Goal: Task Accomplishment & Management: Manage account settings

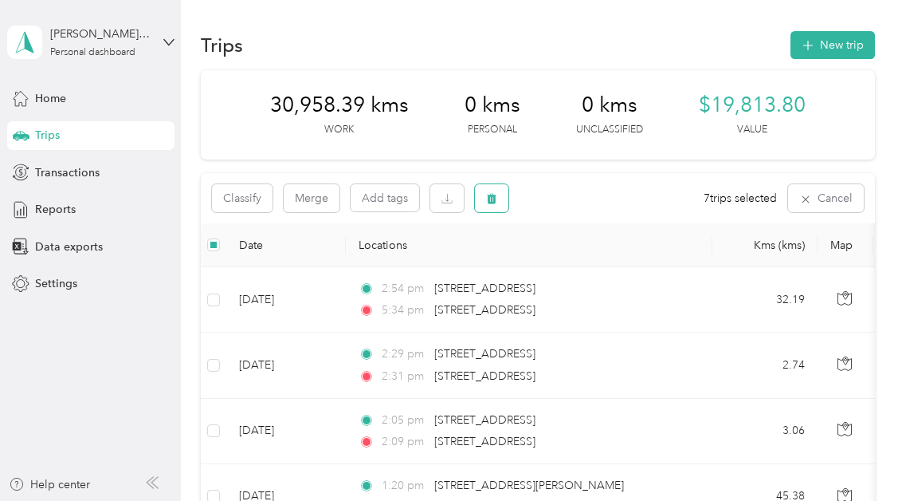
click at [492, 202] on icon "button" at bounding box center [492, 199] width 10 height 10
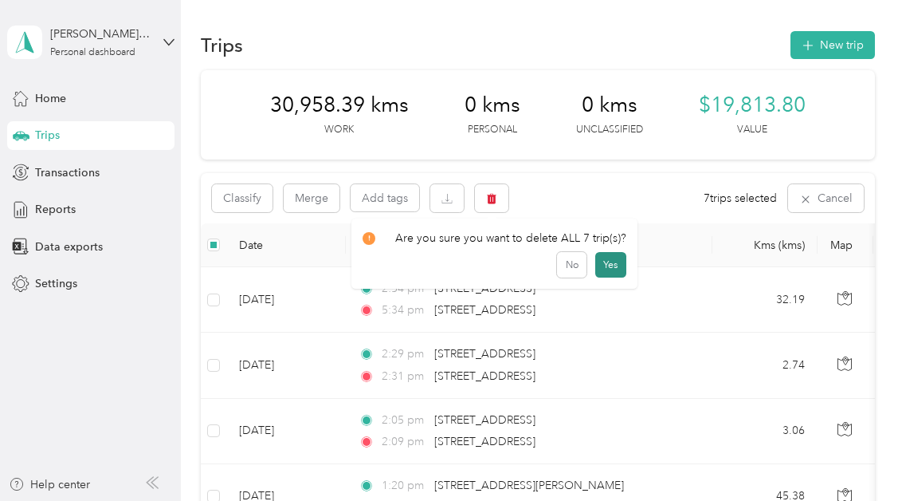
click at [604, 265] on button "Yes" at bounding box center [610, 265] width 31 height 26
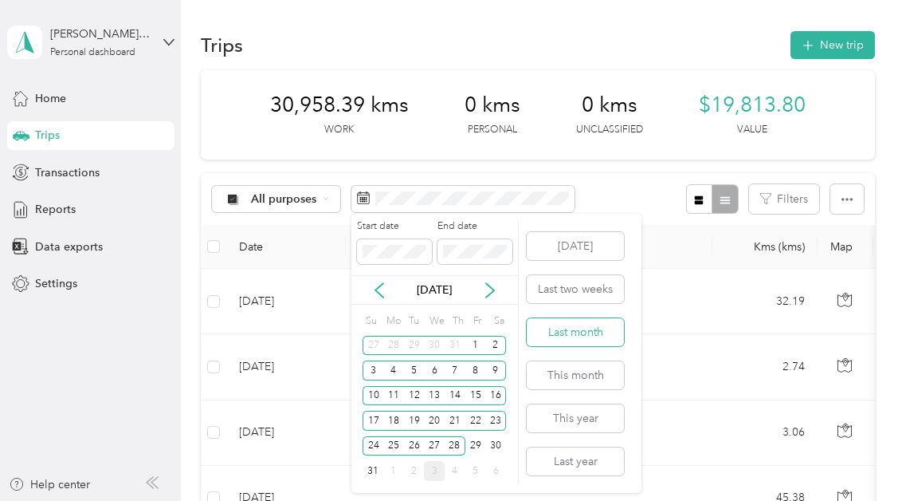
click at [587, 339] on button "Last month" at bounding box center [575, 332] width 97 height 28
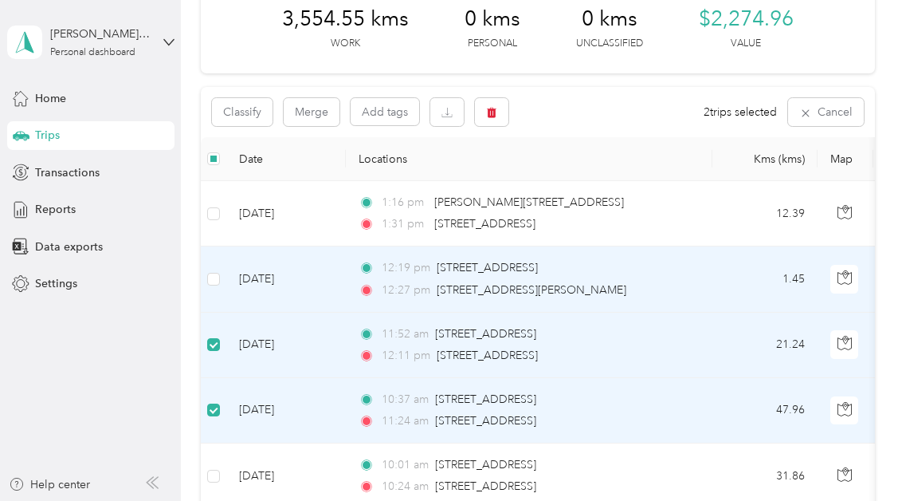
scroll to position [64, 0]
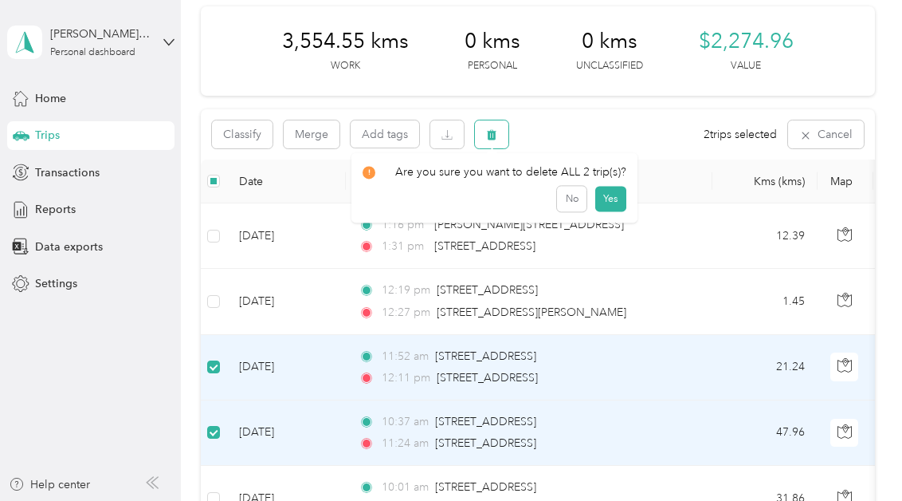
click at [491, 136] on icon "button" at bounding box center [492, 135] width 10 height 10
click at [612, 198] on button "Yes" at bounding box center [610, 200] width 31 height 26
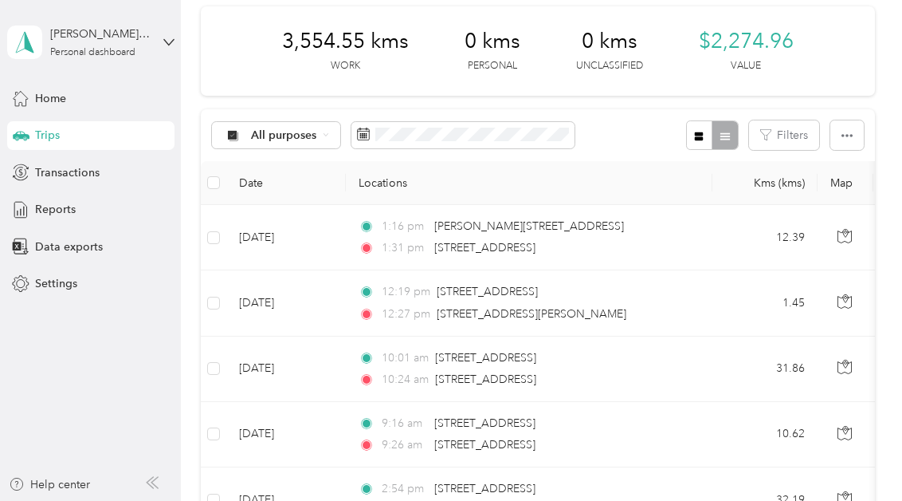
click at [52, 139] on span "Trips" at bounding box center [47, 135] width 25 height 17
click at [57, 207] on span "Reports" at bounding box center [55, 209] width 41 height 17
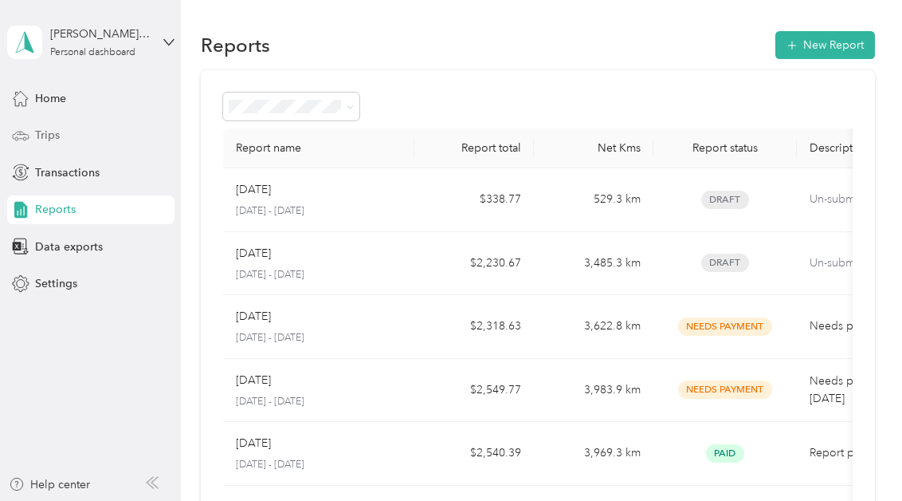
click at [53, 137] on span "Trips" at bounding box center [47, 135] width 25 height 17
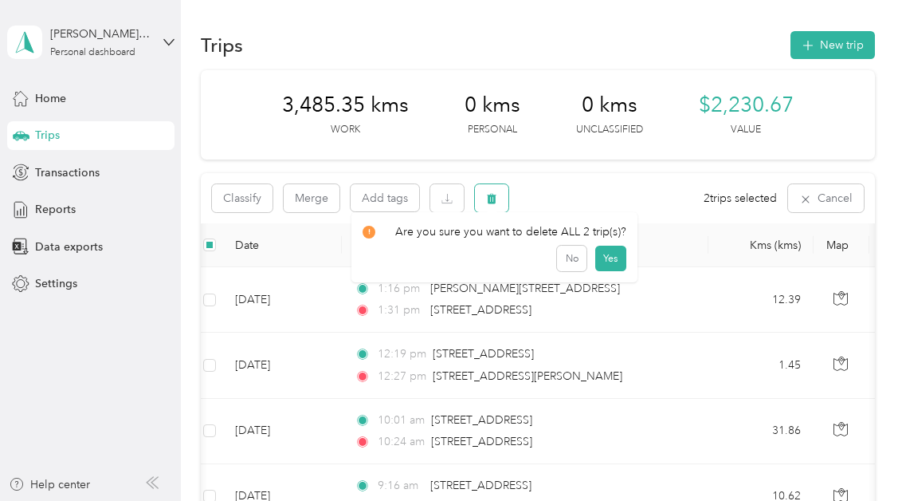
click at [494, 202] on icon "button" at bounding box center [492, 199] width 10 height 10
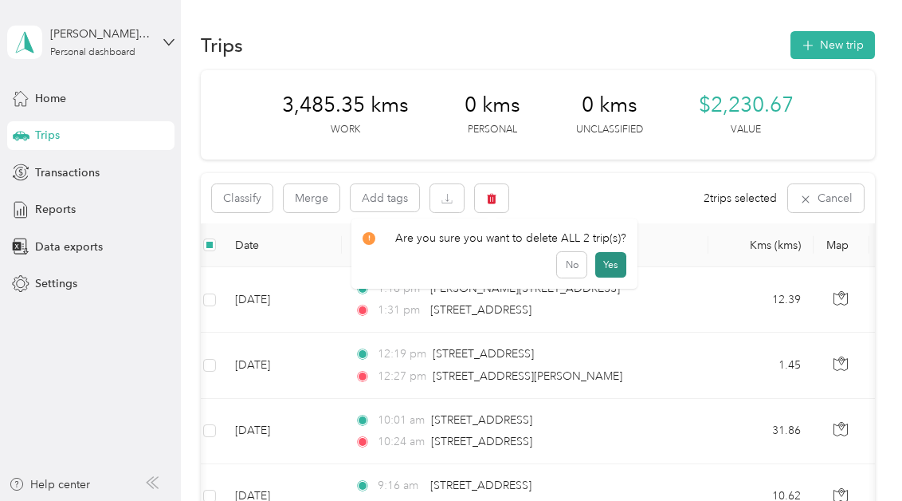
click at [609, 261] on button "Yes" at bounding box center [610, 265] width 31 height 26
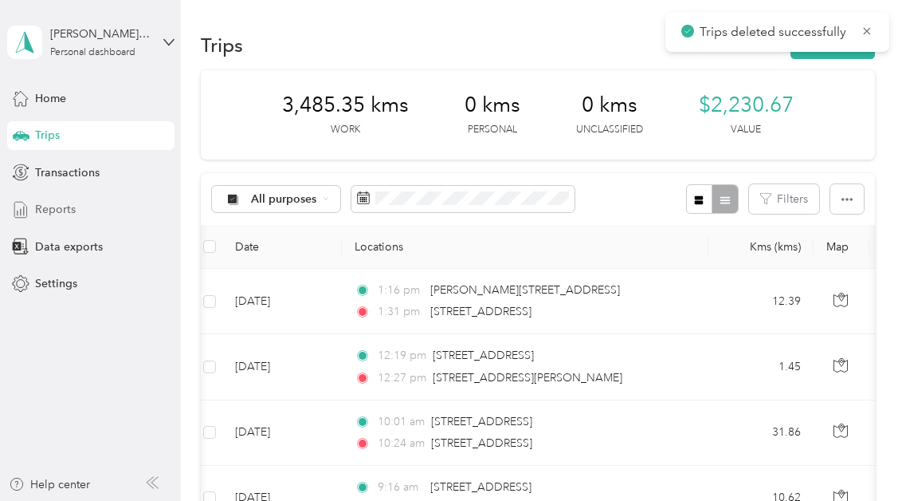
click at [65, 210] on span "Reports" at bounding box center [55, 209] width 41 height 17
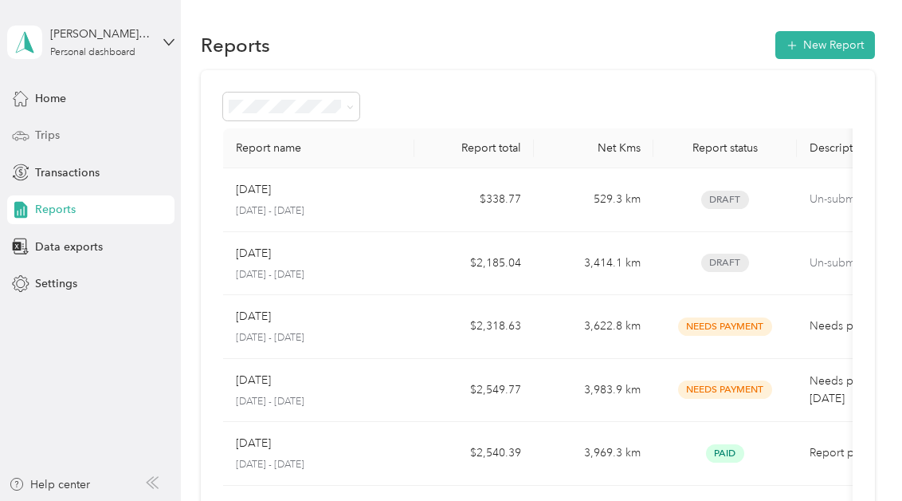
click at [45, 131] on span "Trips" at bounding box center [47, 135] width 25 height 17
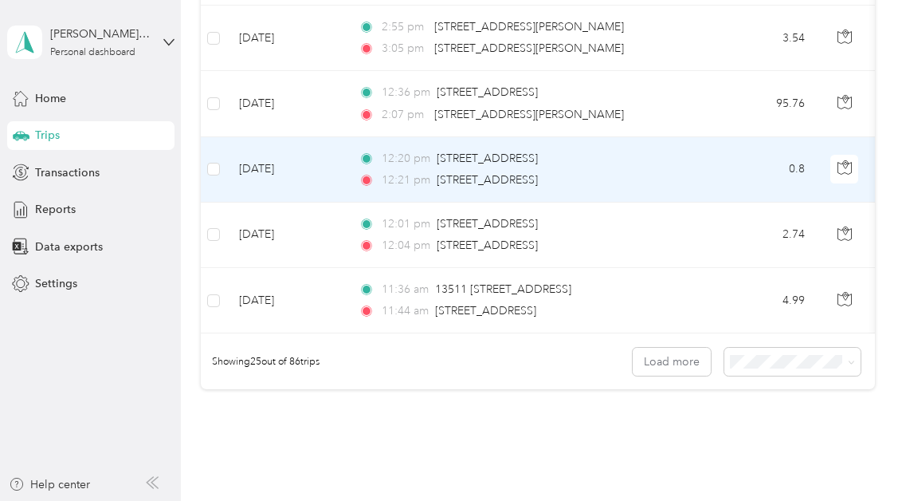
scroll to position [1577, 0]
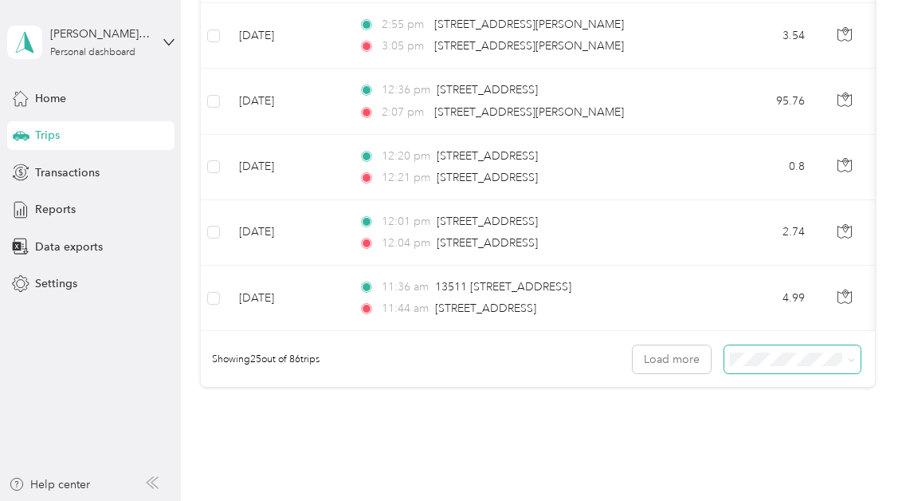
click at [850, 361] on icon at bounding box center [851, 359] width 7 height 7
click at [770, 449] on div "100 per load" at bounding box center [789, 446] width 114 height 17
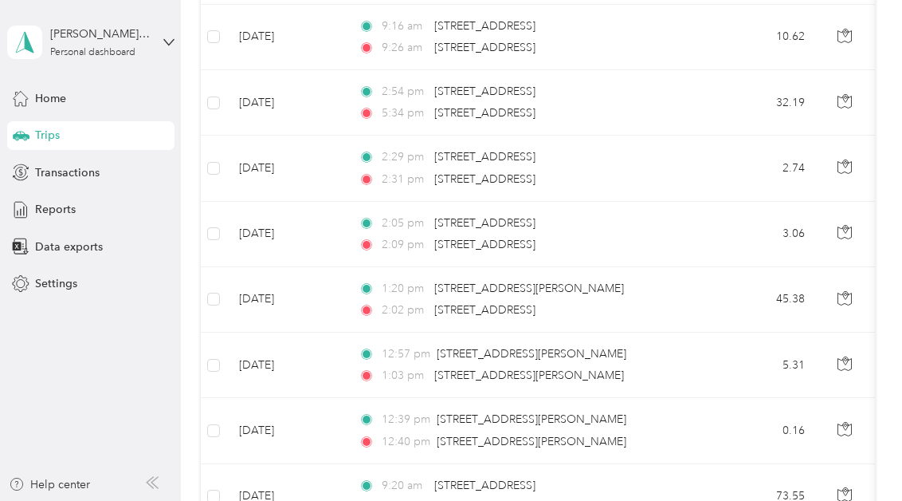
scroll to position [1577, 0]
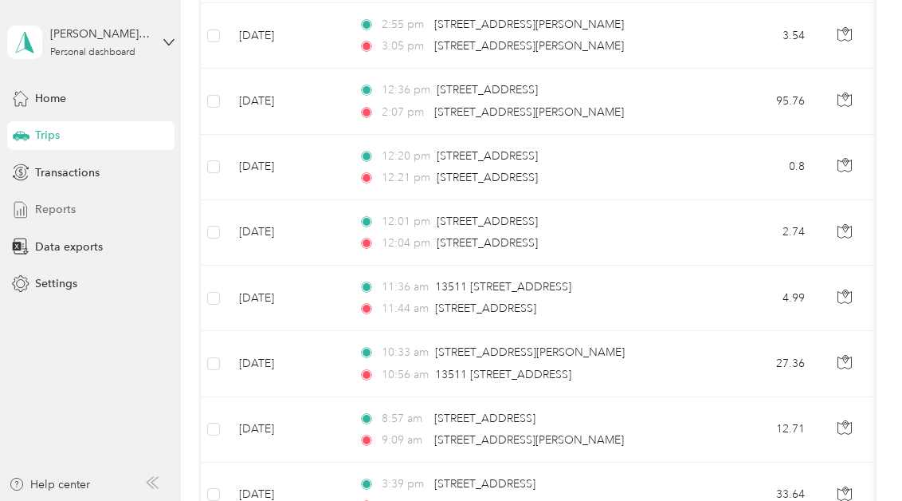
click at [65, 213] on span "Reports" at bounding box center [55, 209] width 41 height 17
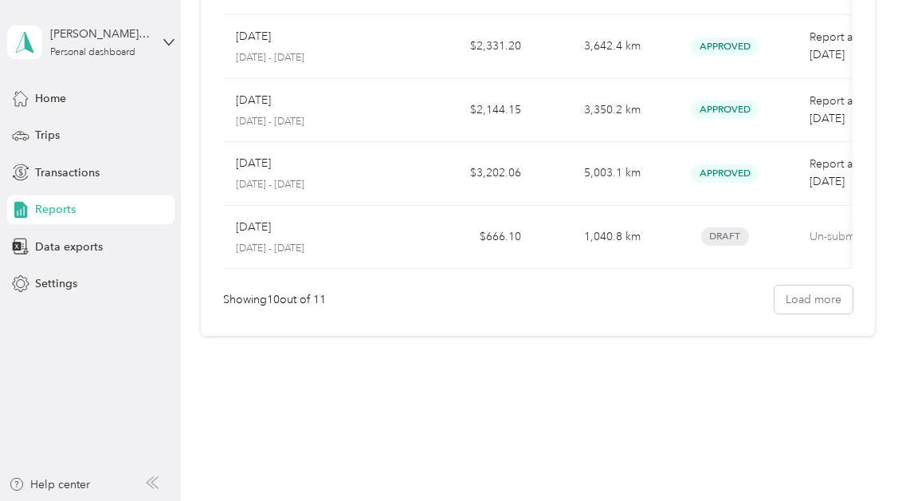
scroll to position [542, 0]
click at [50, 138] on span "Trips" at bounding box center [47, 135] width 25 height 17
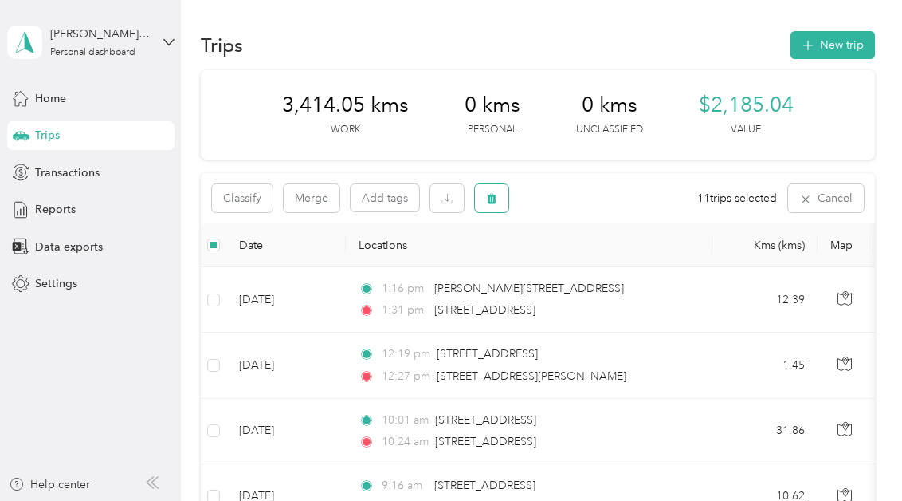
click at [491, 200] on icon "button" at bounding box center [491, 198] width 11 height 11
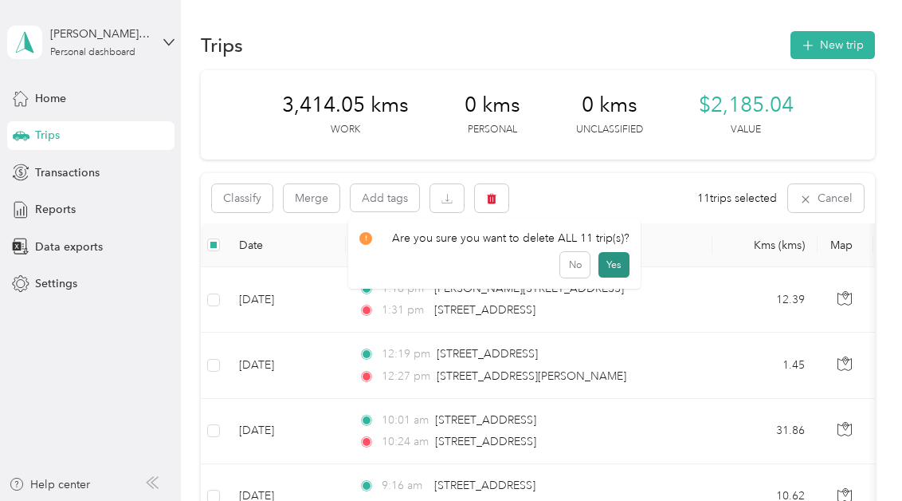
click at [604, 265] on button "Yes" at bounding box center [614, 265] width 31 height 26
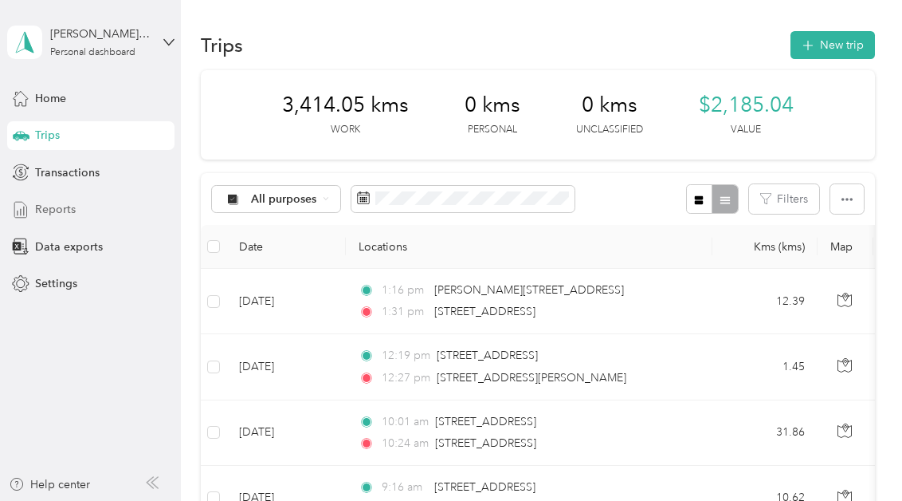
click at [53, 205] on span "Reports" at bounding box center [55, 209] width 41 height 17
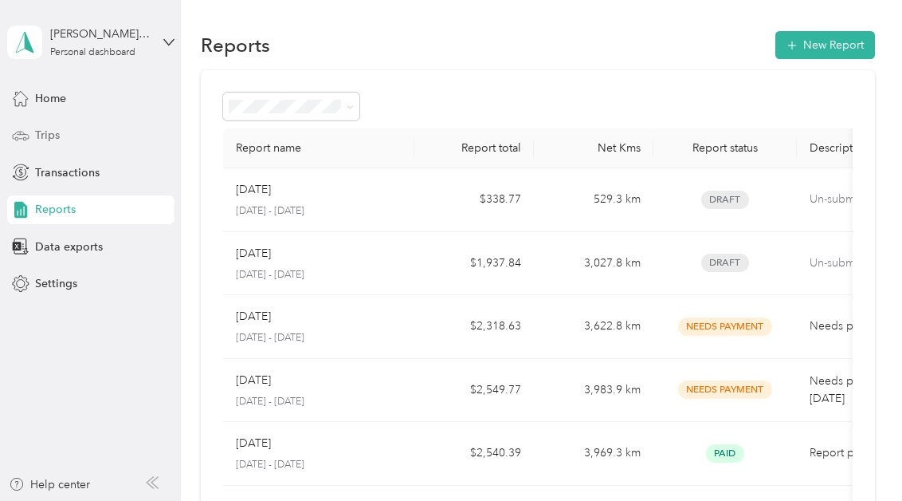
click at [39, 135] on span "Trips" at bounding box center [47, 135] width 25 height 17
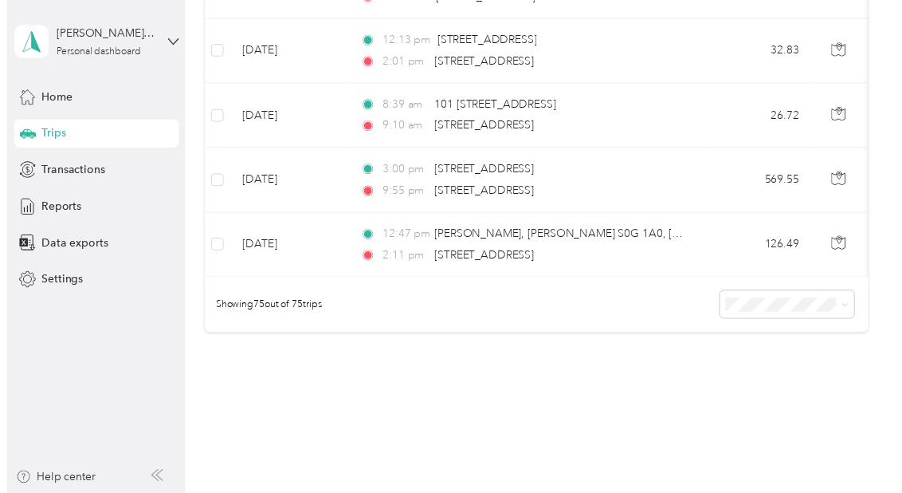
scroll to position [4903, 0]
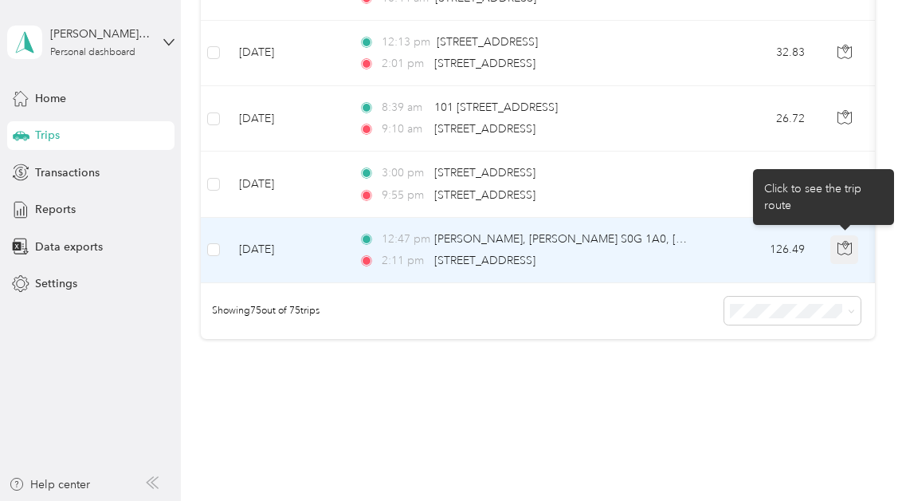
click at [840, 241] on icon "button" at bounding box center [845, 248] width 14 height 14
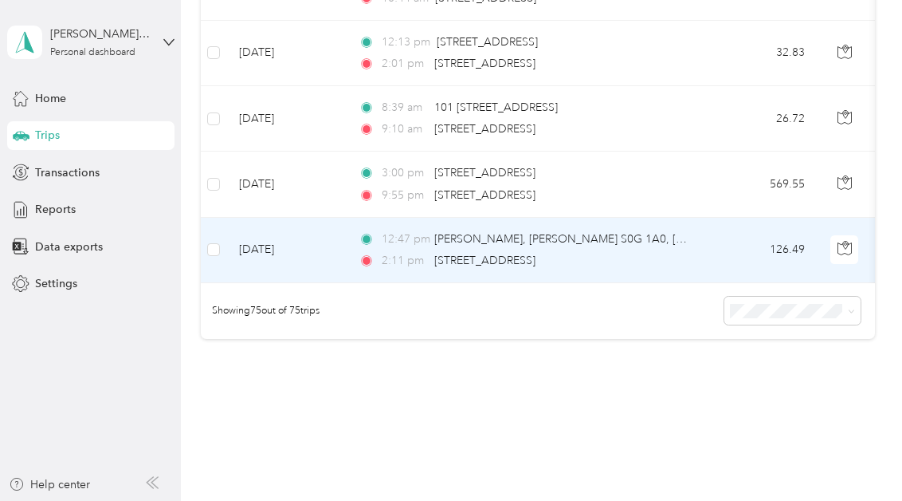
click at [727, 250] on td "126.49" at bounding box center [765, 250] width 105 height 65
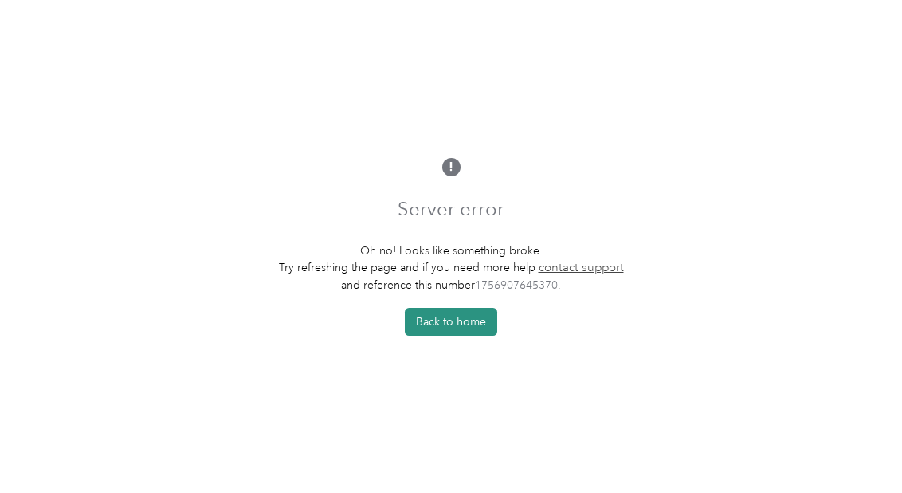
click at [469, 321] on button "Back to home" at bounding box center [451, 322] width 92 height 28
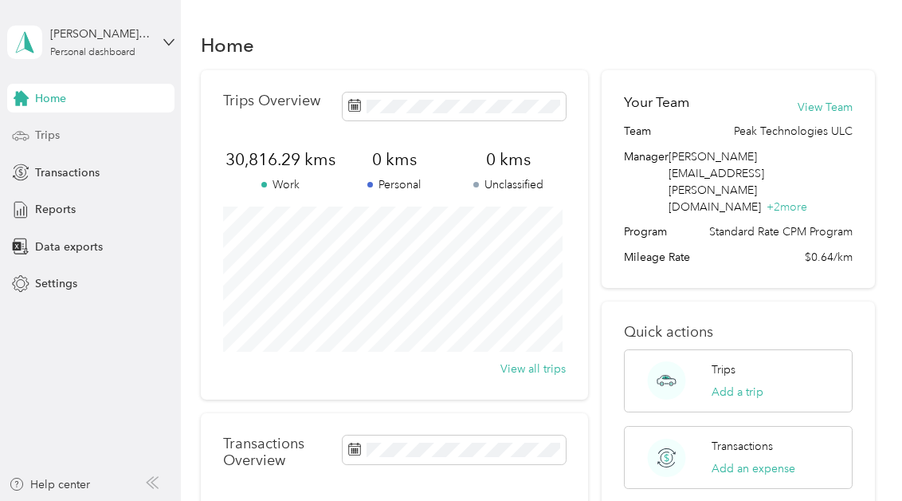
click at [53, 132] on span "Trips" at bounding box center [47, 135] width 25 height 17
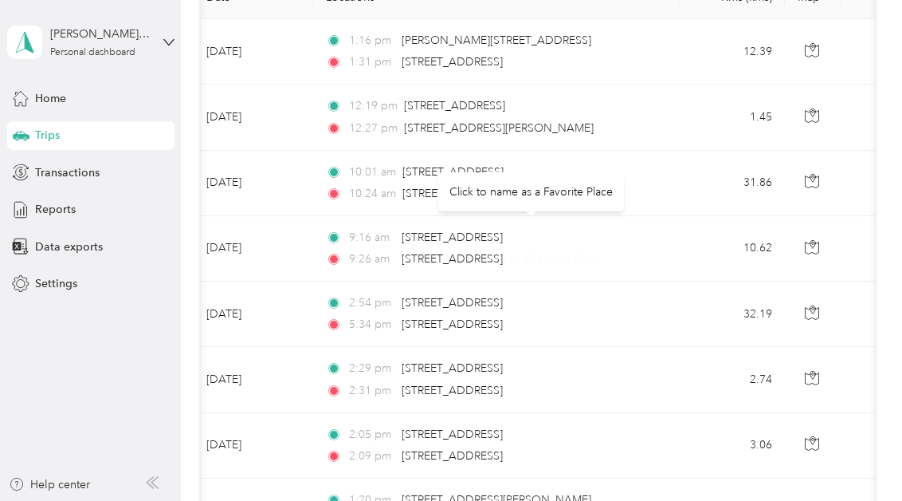
scroll to position [122, 0]
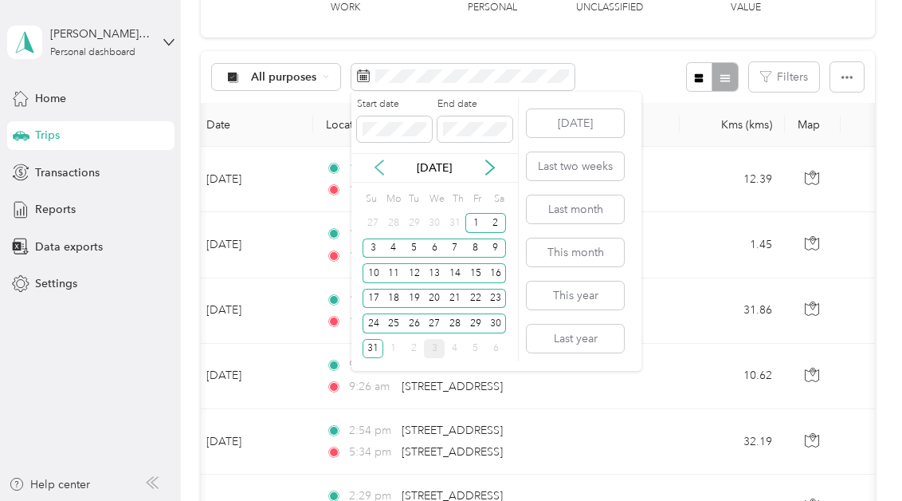
click at [380, 167] on icon at bounding box center [379, 167] width 16 height 16
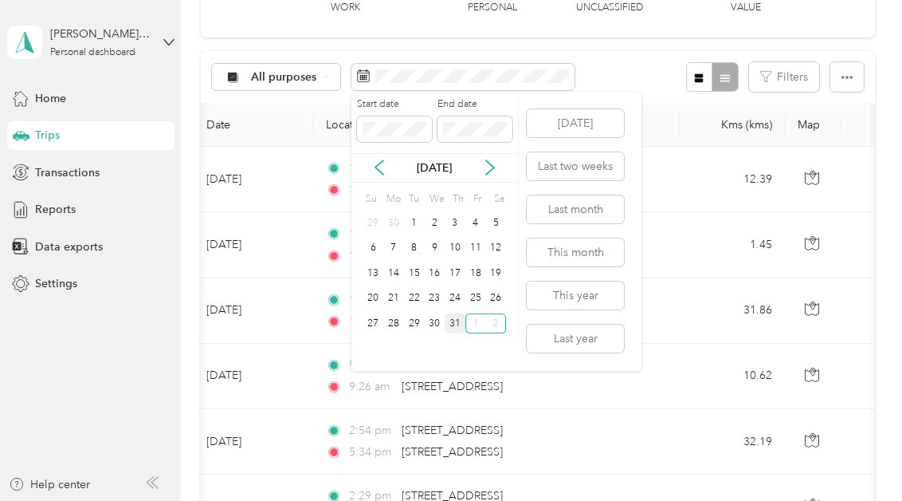
click at [450, 323] on div "31" at bounding box center [455, 323] width 21 height 20
click at [414, 222] on div "1" at bounding box center [414, 223] width 21 height 20
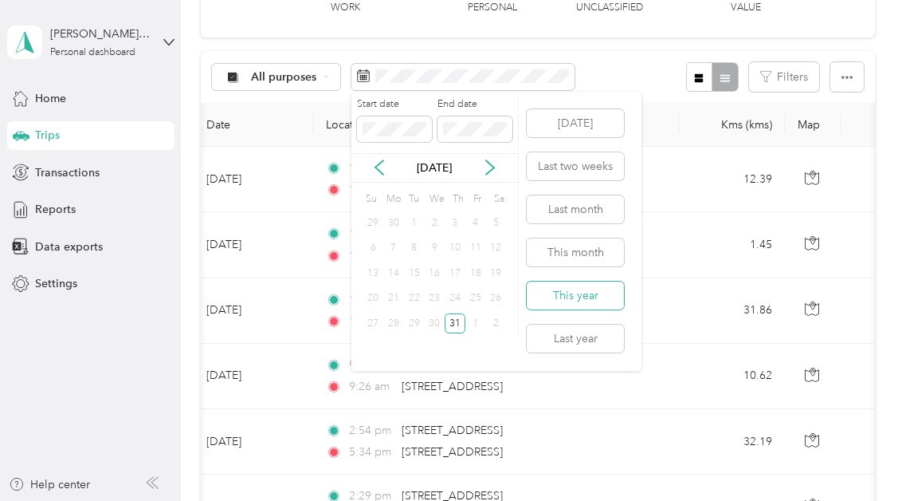
click at [578, 294] on button "This year" at bounding box center [575, 295] width 97 height 28
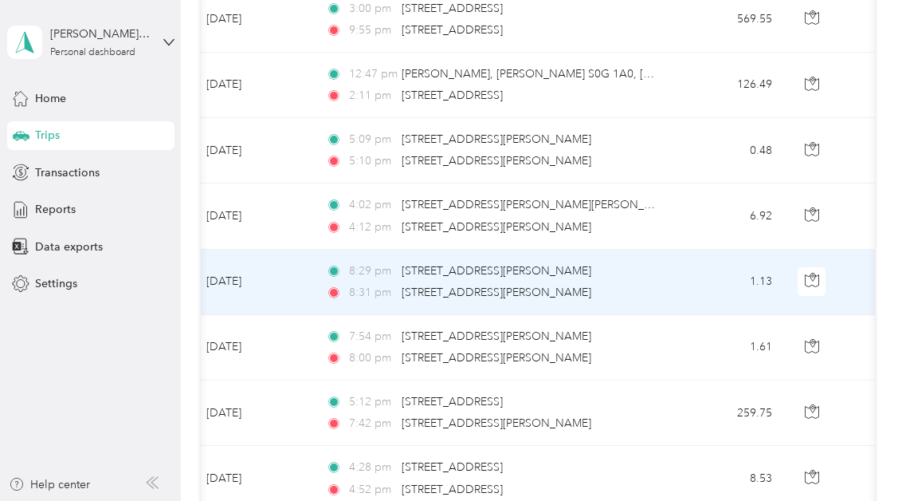
scroll to position [5396, 0]
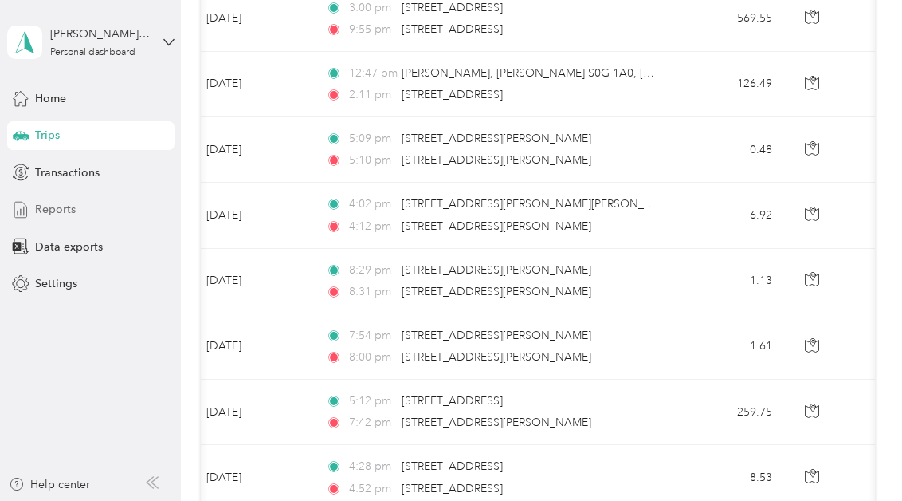
click at [51, 206] on span "Reports" at bounding box center [55, 209] width 41 height 17
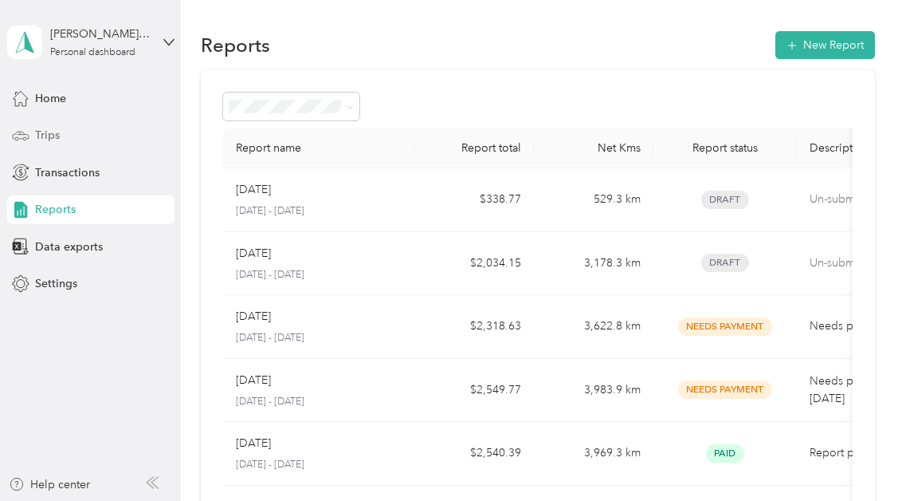
click at [41, 135] on span "Trips" at bounding box center [47, 135] width 25 height 17
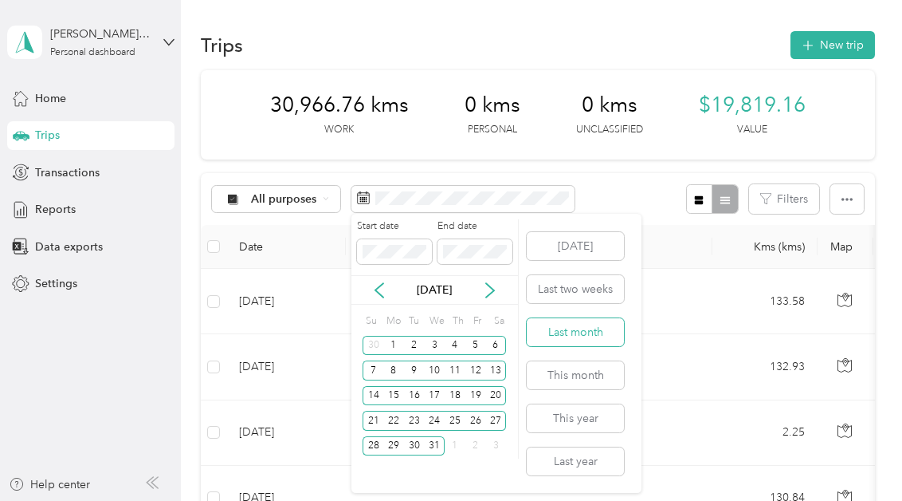
click at [583, 336] on button "Last month" at bounding box center [575, 332] width 97 height 28
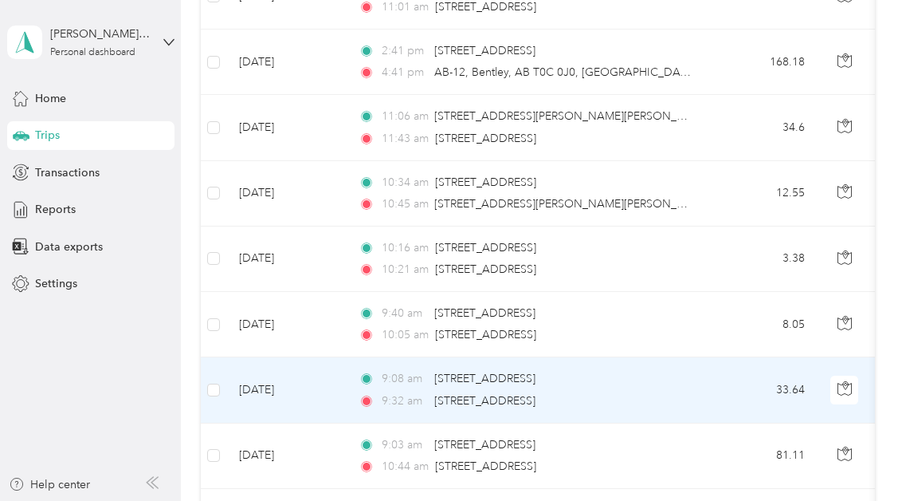
click at [537, 357] on td "9:08 am 11 [STREET_ADDRESS] 9:32 am [GEOGRAPHIC_DATA][STREET_ADDRESS]" at bounding box center [529, 389] width 367 height 65
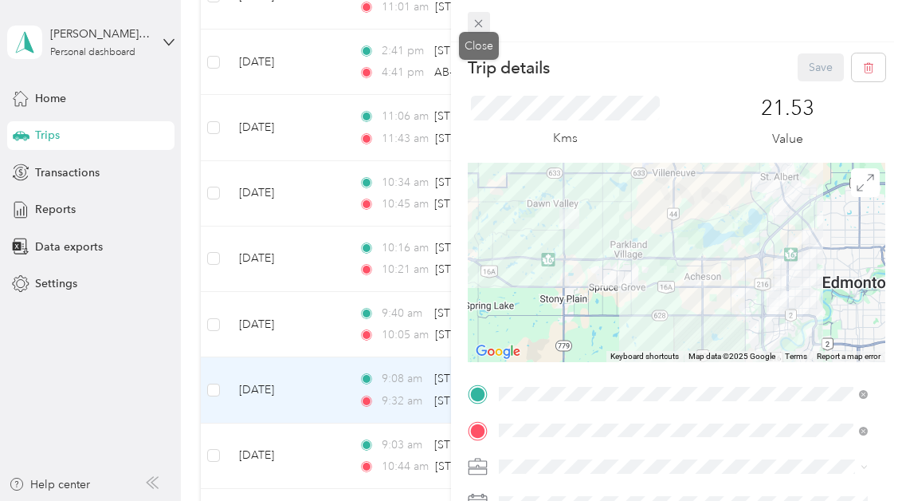
click at [477, 23] on icon at bounding box center [479, 24] width 14 height 14
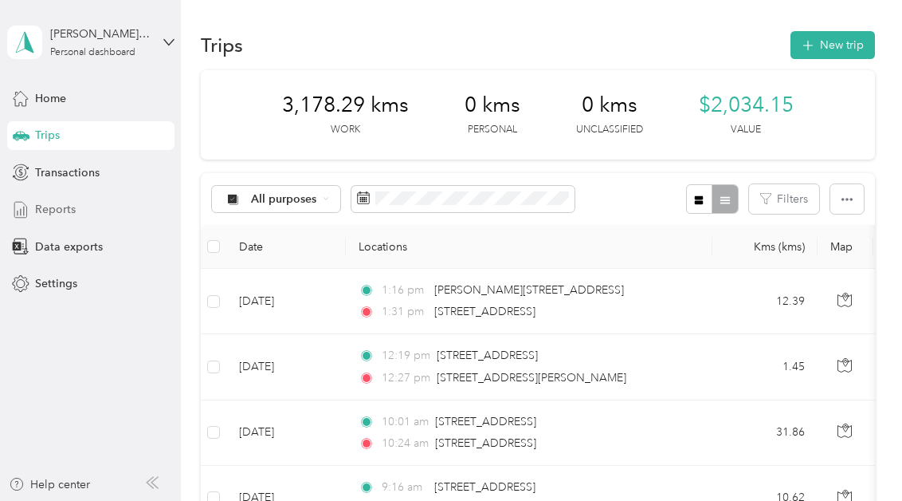
click at [63, 210] on span "Reports" at bounding box center [55, 209] width 41 height 17
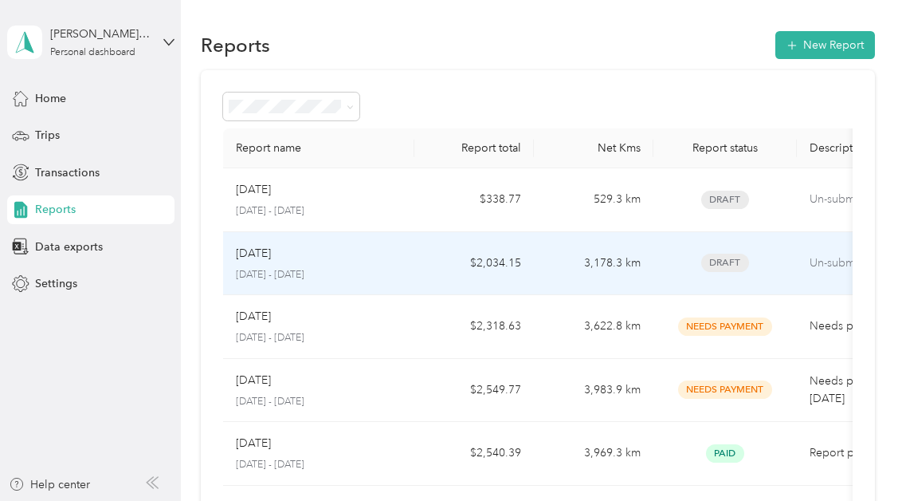
click at [489, 264] on td "$2,034.15" at bounding box center [474, 264] width 120 height 64
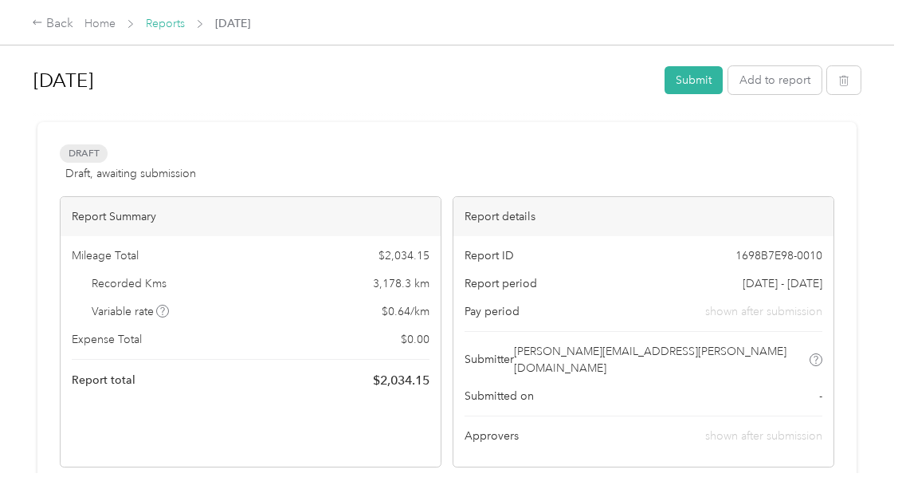
click at [161, 29] on link "Reports" at bounding box center [165, 24] width 39 height 14
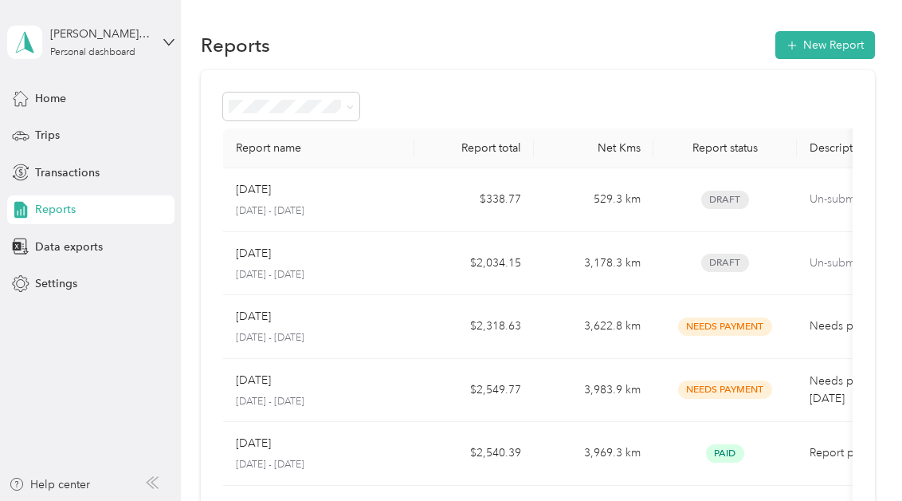
click at [61, 208] on span "Reports" at bounding box center [55, 209] width 41 height 17
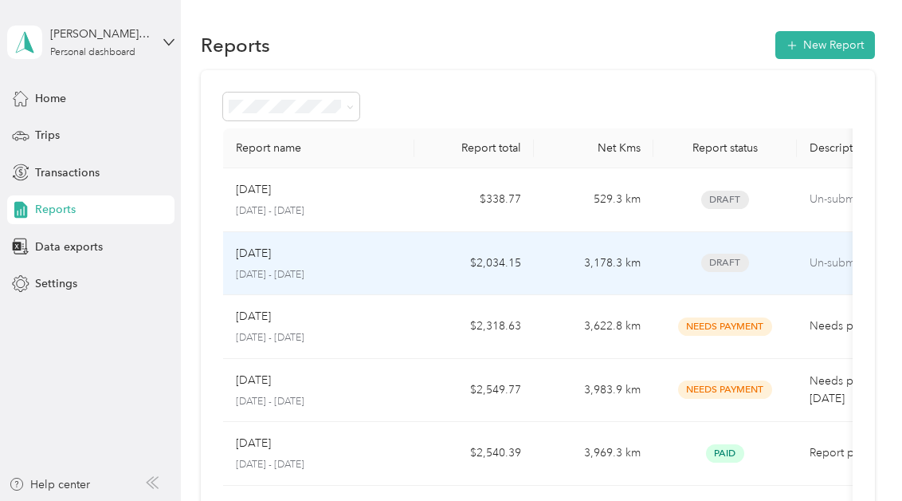
click at [485, 259] on td "$2,034.15" at bounding box center [474, 264] width 120 height 64
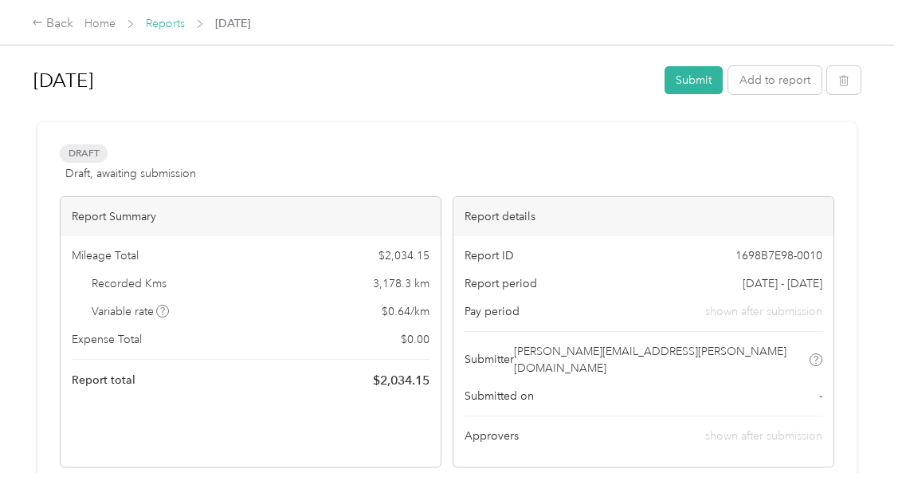
click at [164, 26] on link "Reports" at bounding box center [165, 24] width 39 height 14
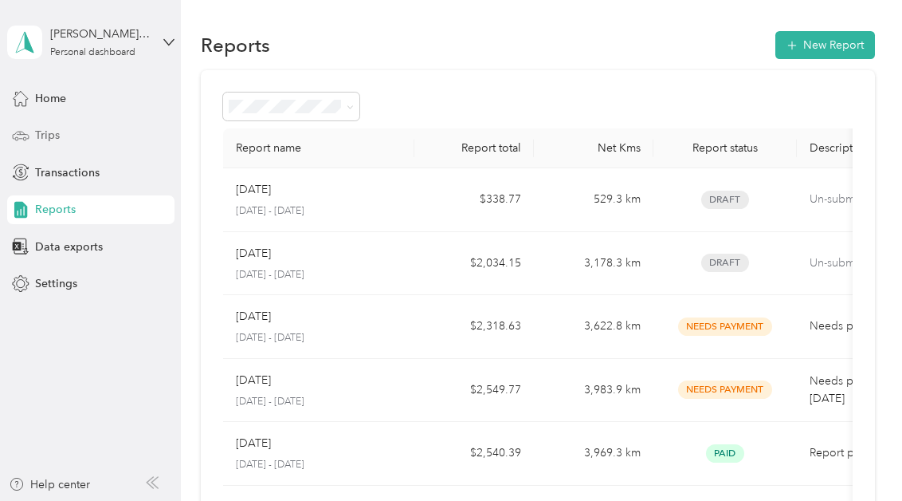
click at [55, 132] on span "Trips" at bounding box center [47, 135] width 25 height 17
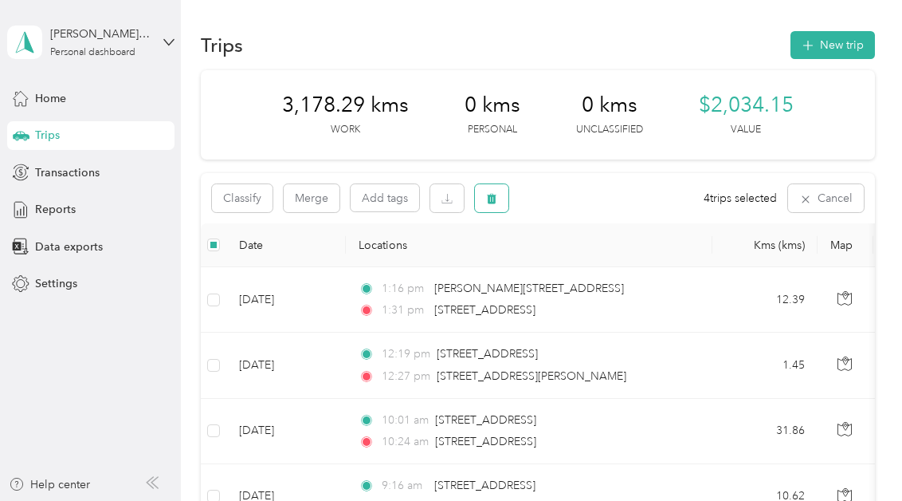
click at [490, 200] on icon "button" at bounding box center [492, 199] width 10 height 10
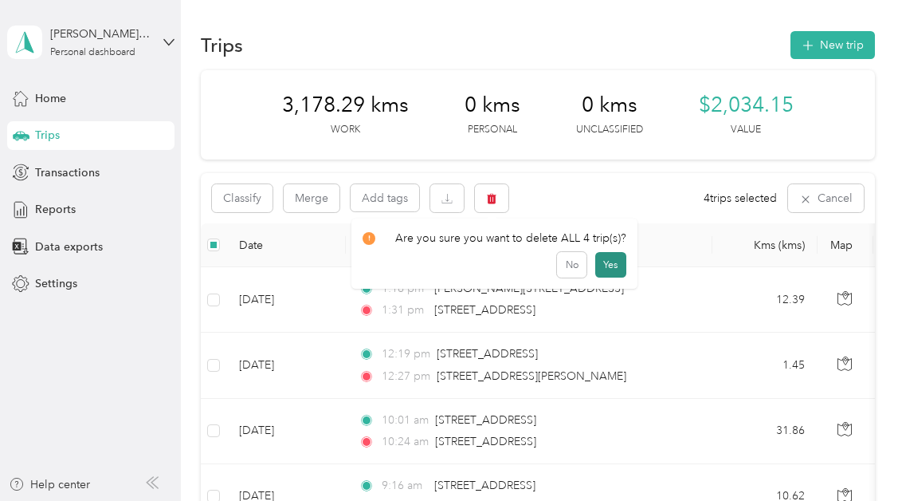
click at [613, 264] on button "Yes" at bounding box center [610, 265] width 31 height 26
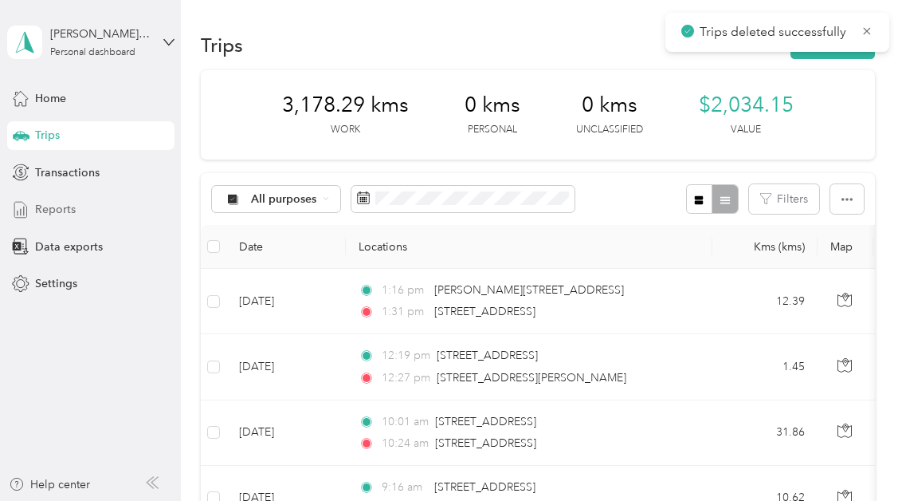
click at [45, 208] on span "Reports" at bounding box center [55, 209] width 41 height 17
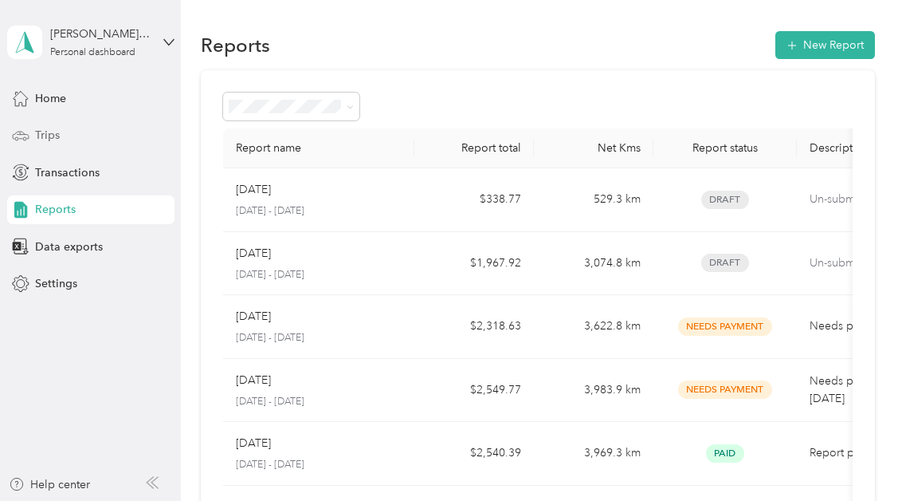
click at [54, 134] on span "Trips" at bounding box center [47, 135] width 25 height 17
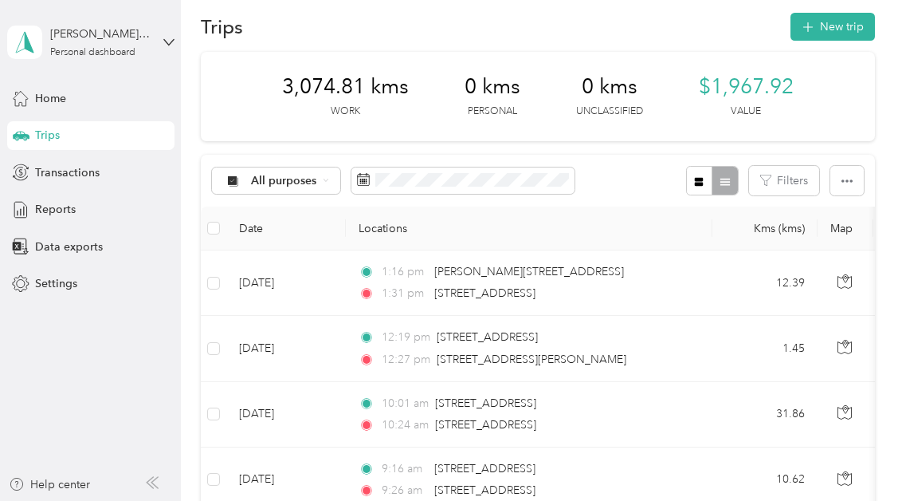
scroll to position [14, 0]
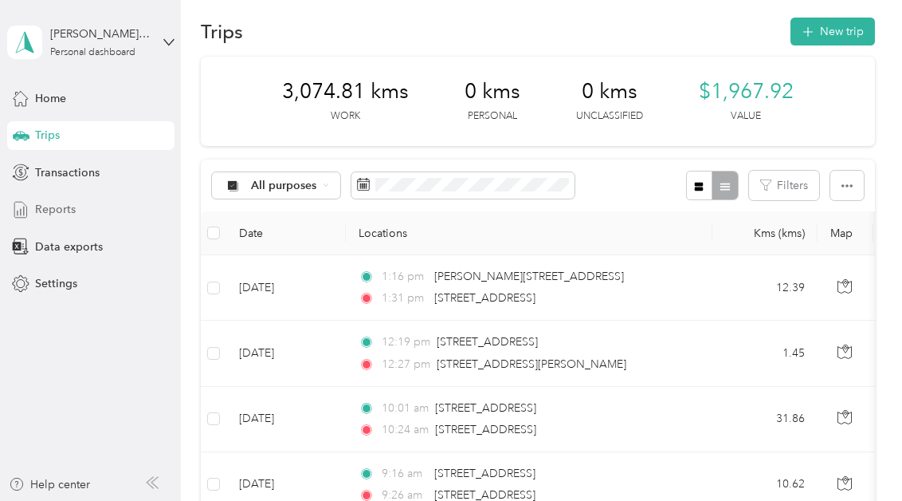
click at [45, 208] on span "Reports" at bounding box center [55, 209] width 41 height 17
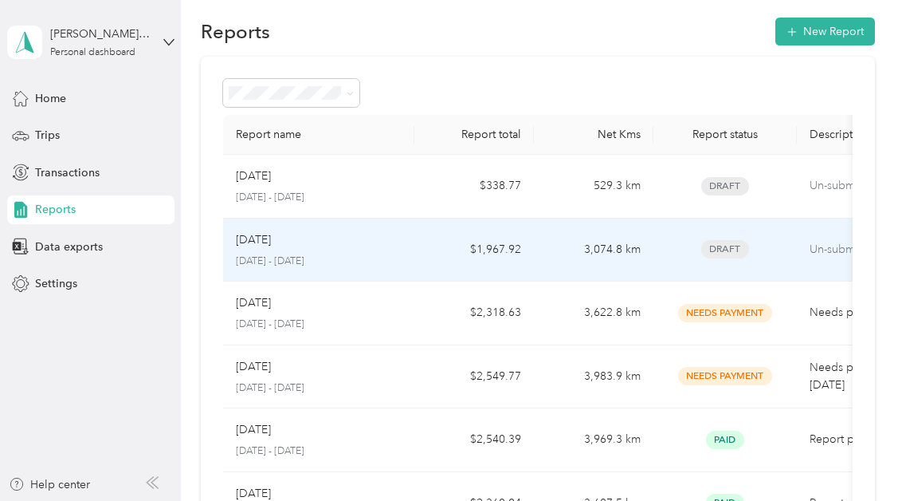
click at [495, 244] on td "$1,967.92" at bounding box center [474, 250] width 120 height 64
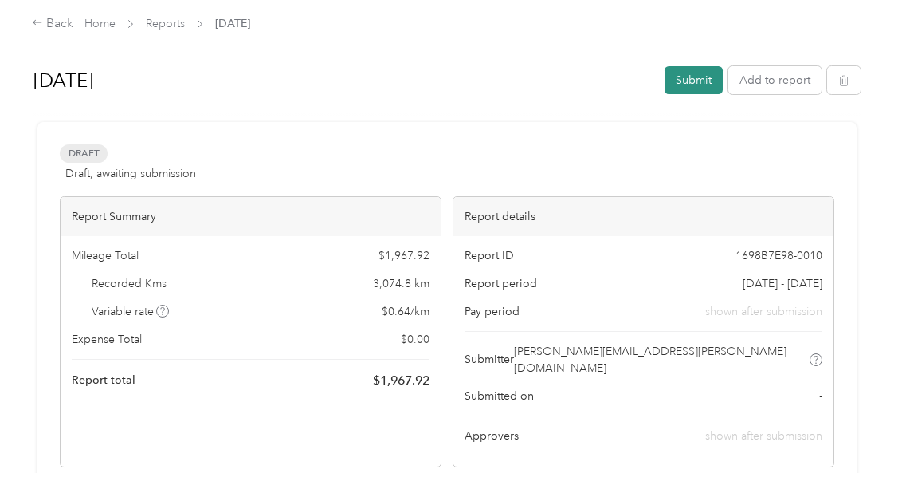
click at [692, 76] on button "Submit" at bounding box center [694, 80] width 58 height 28
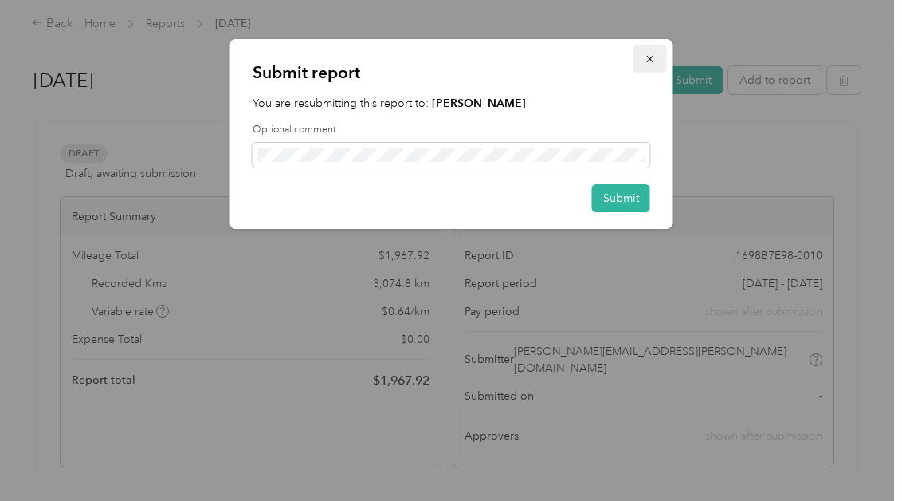
click at [655, 57] on icon "button" at bounding box center [650, 58] width 11 height 11
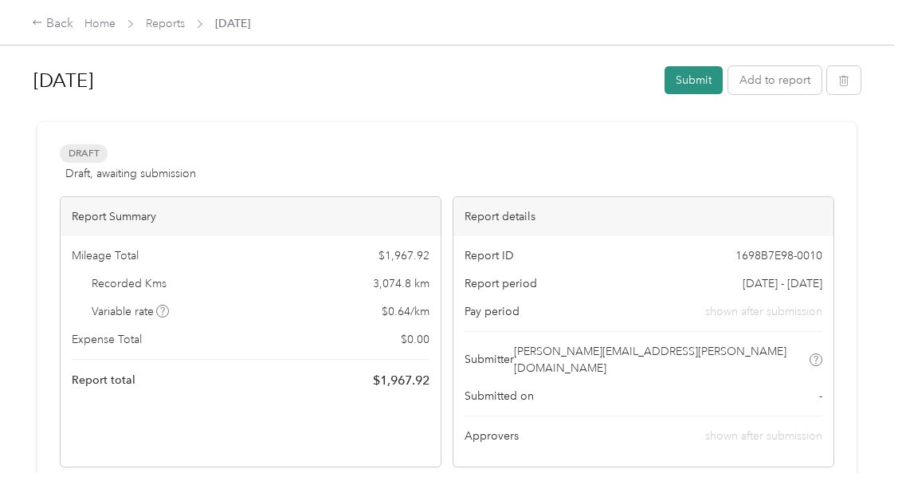
click at [690, 81] on button "Submit" at bounding box center [694, 80] width 58 height 28
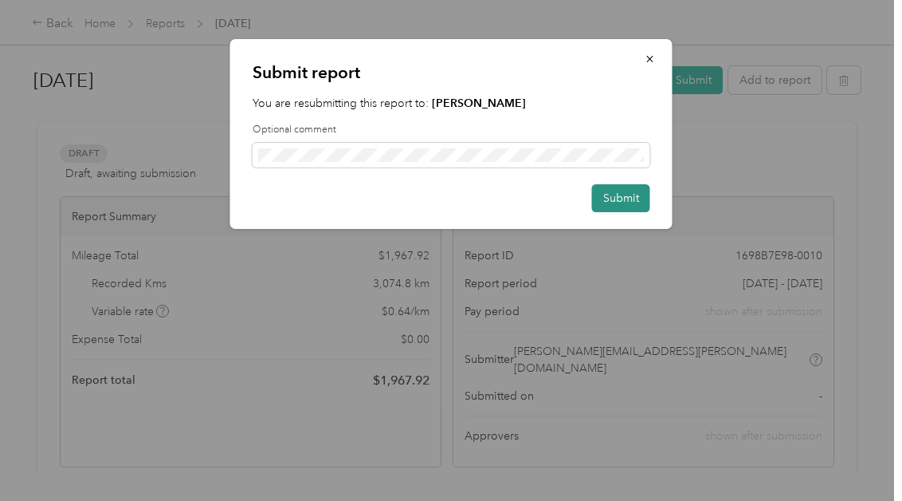
click at [626, 198] on button "Submit" at bounding box center [621, 198] width 58 height 28
